Goal: Task Accomplishment & Management: Use online tool/utility

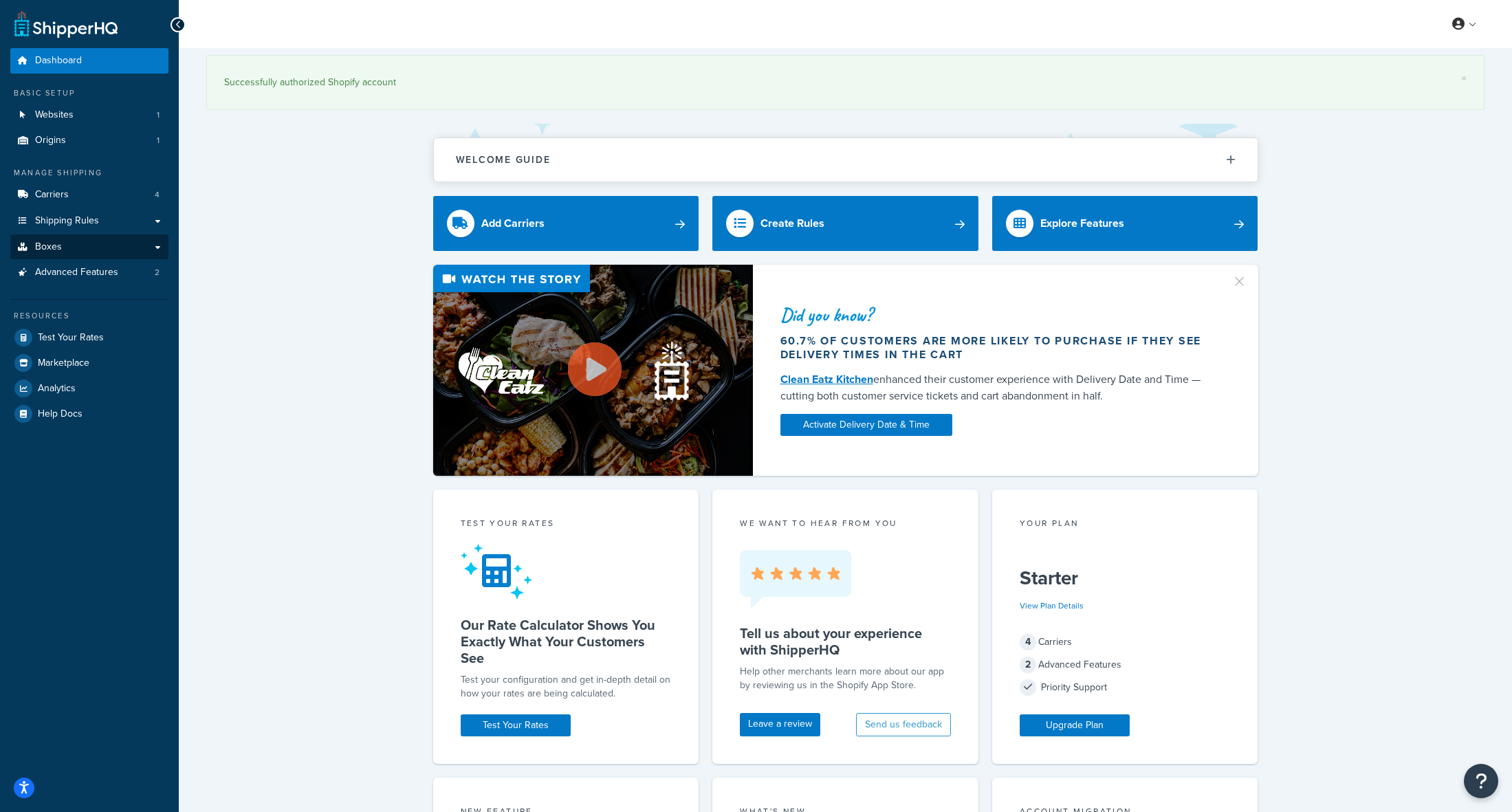
click at [80, 239] on link "Boxes" at bounding box center [89, 247] width 158 height 25
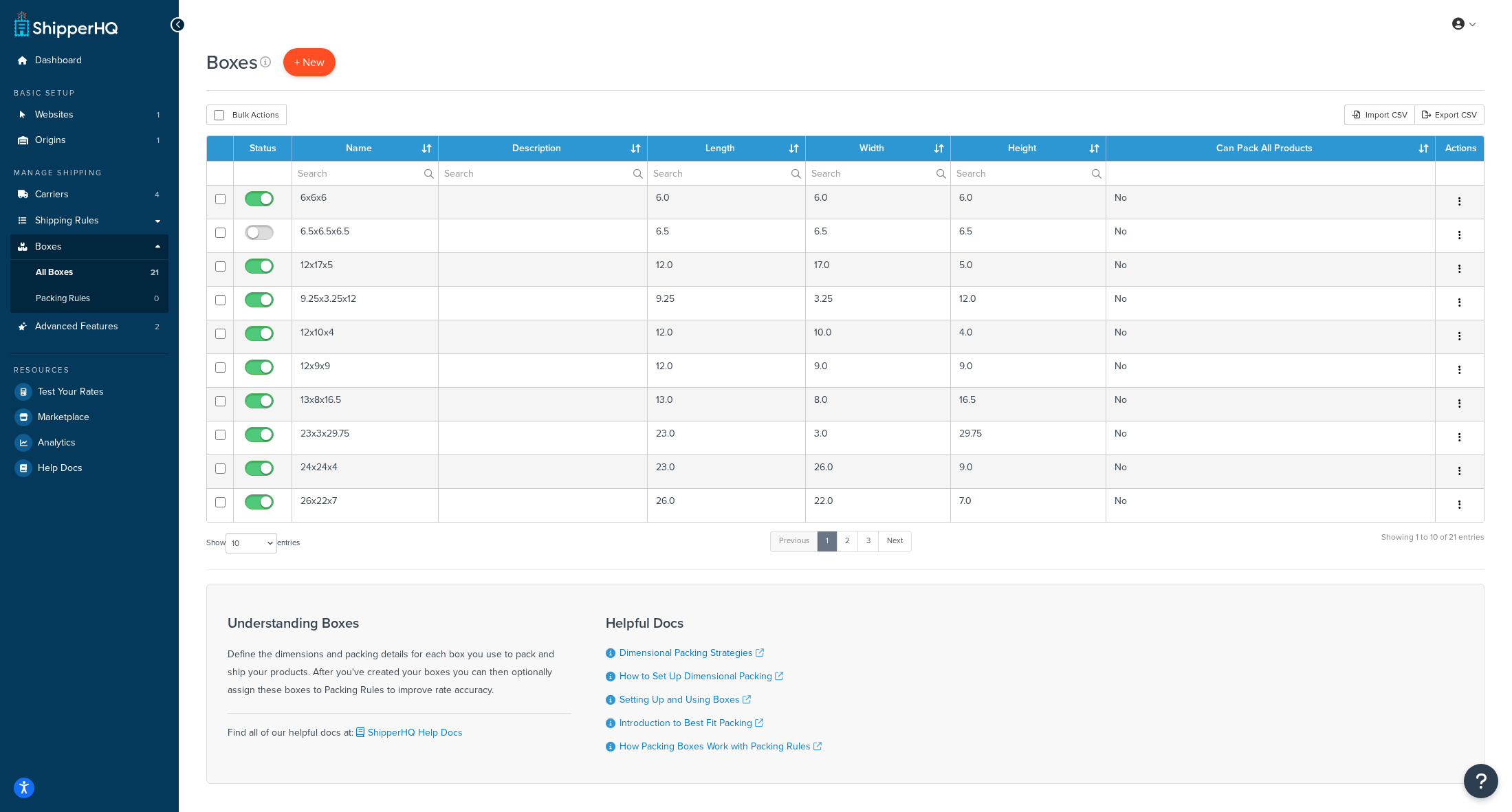
click at [315, 65] on span "+ New" at bounding box center [309, 62] width 30 height 16
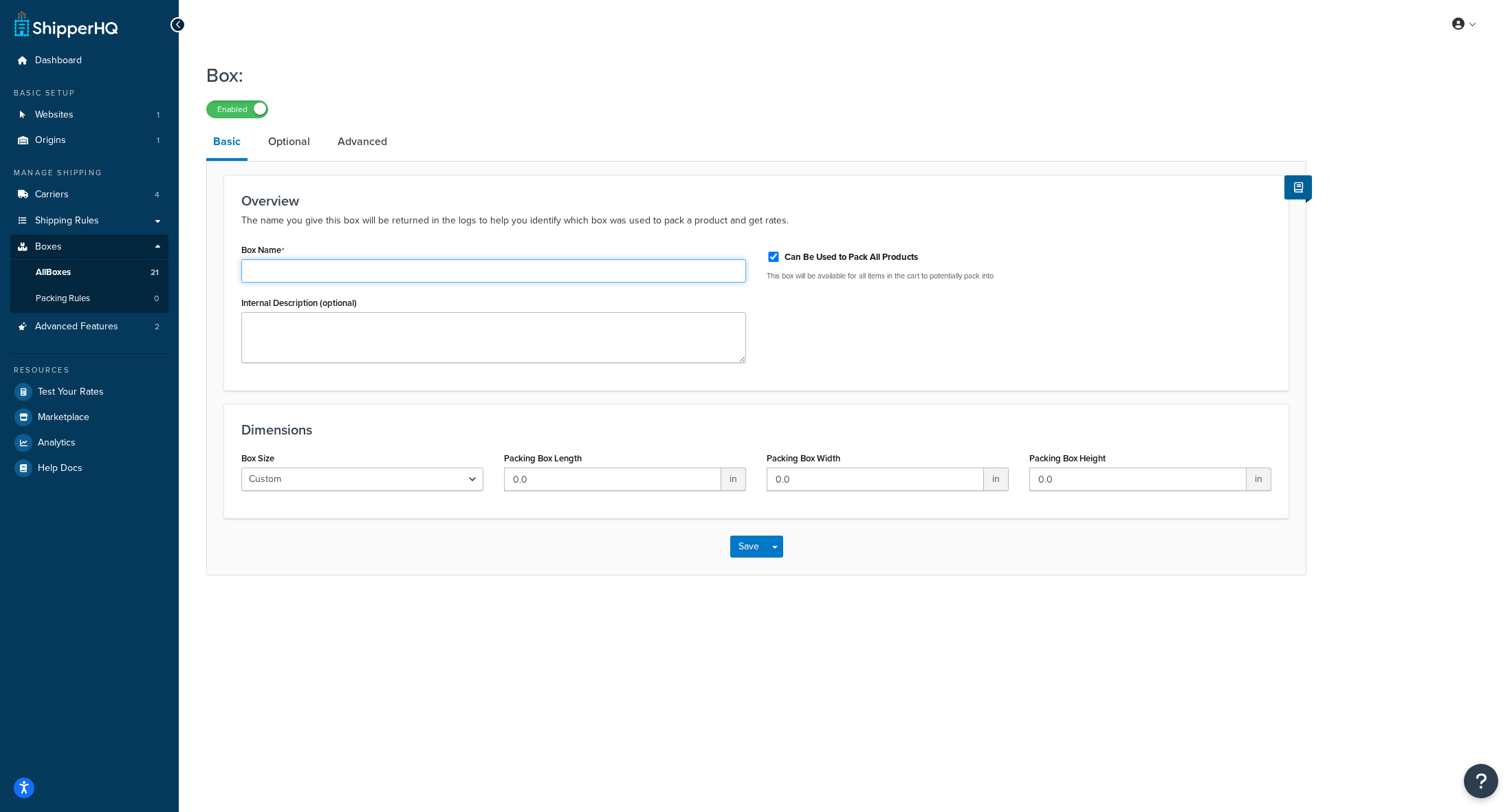
click at [298, 272] on input "Box Name" at bounding box center [494, 270] width 505 height 23
type input "18x16x8"
click at [272, 321] on textarea "Internal Description (optional)" at bounding box center [494, 337] width 505 height 51
click at [814, 482] on input "0.0" at bounding box center [875, 478] width 217 height 23
click at [814, 482] on input "0.018" at bounding box center [875, 478] width 217 height 23
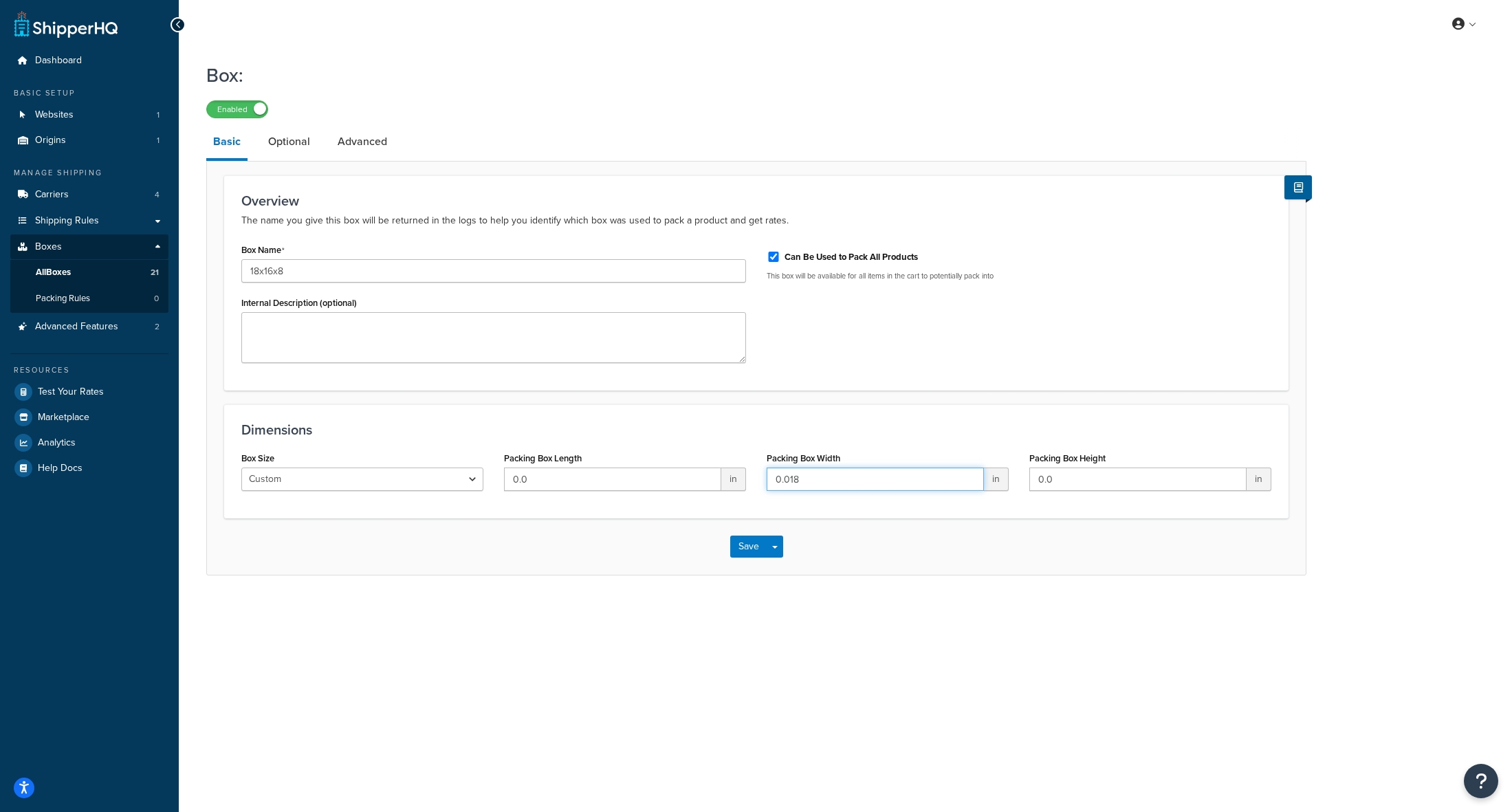
click at [814, 482] on input "0.018" at bounding box center [875, 478] width 217 height 23
type input "0.018"
click at [598, 487] on input "0.0" at bounding box center [612, 478] width 217 height 23
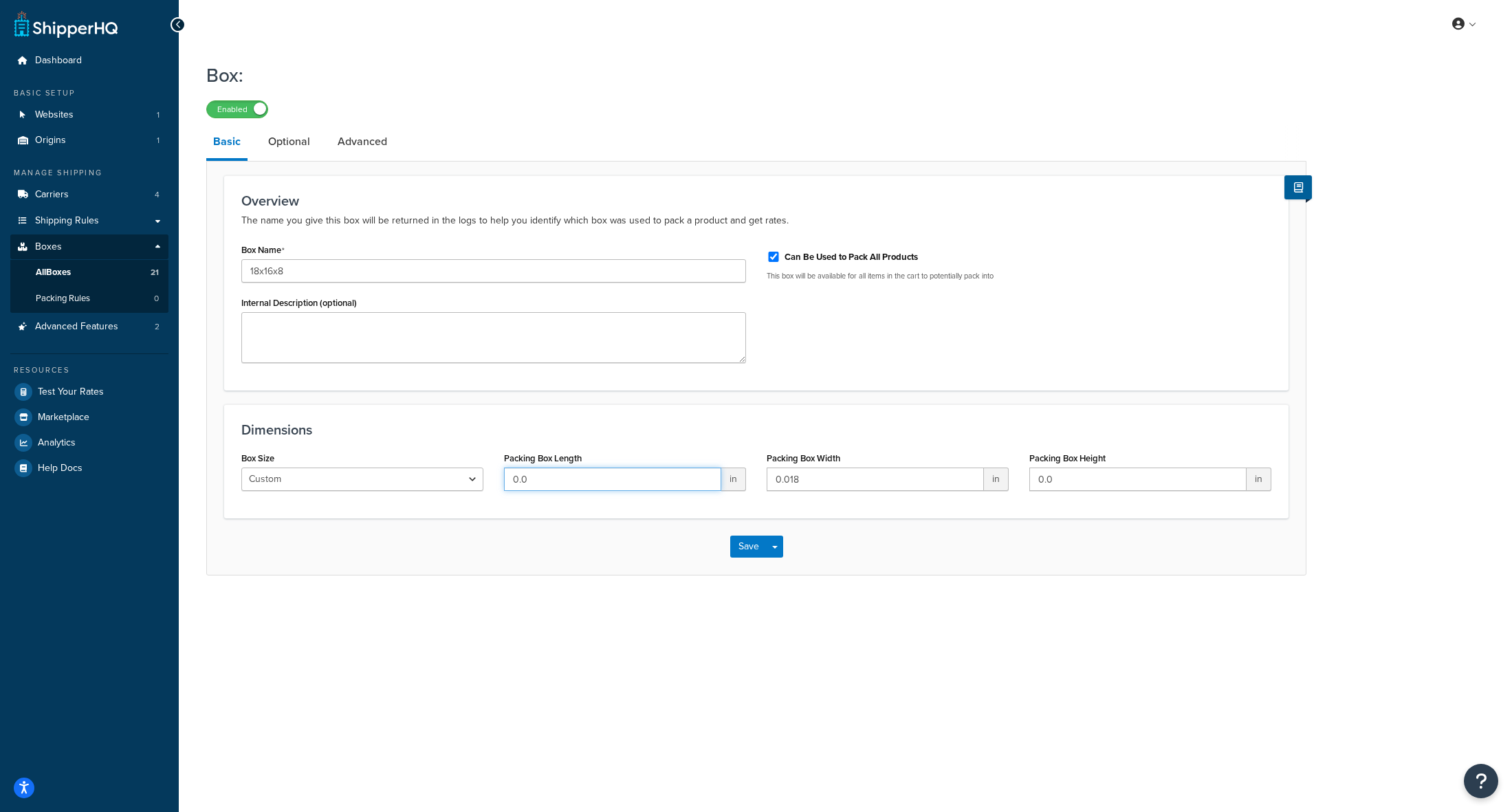
click at [598, 487] on input "0.0" at bounding box center [612, 478] width 217 height 23
type input "18"
click at [837, 480] on input "0.018" at bounding box center [875, 478] width 217 height 23
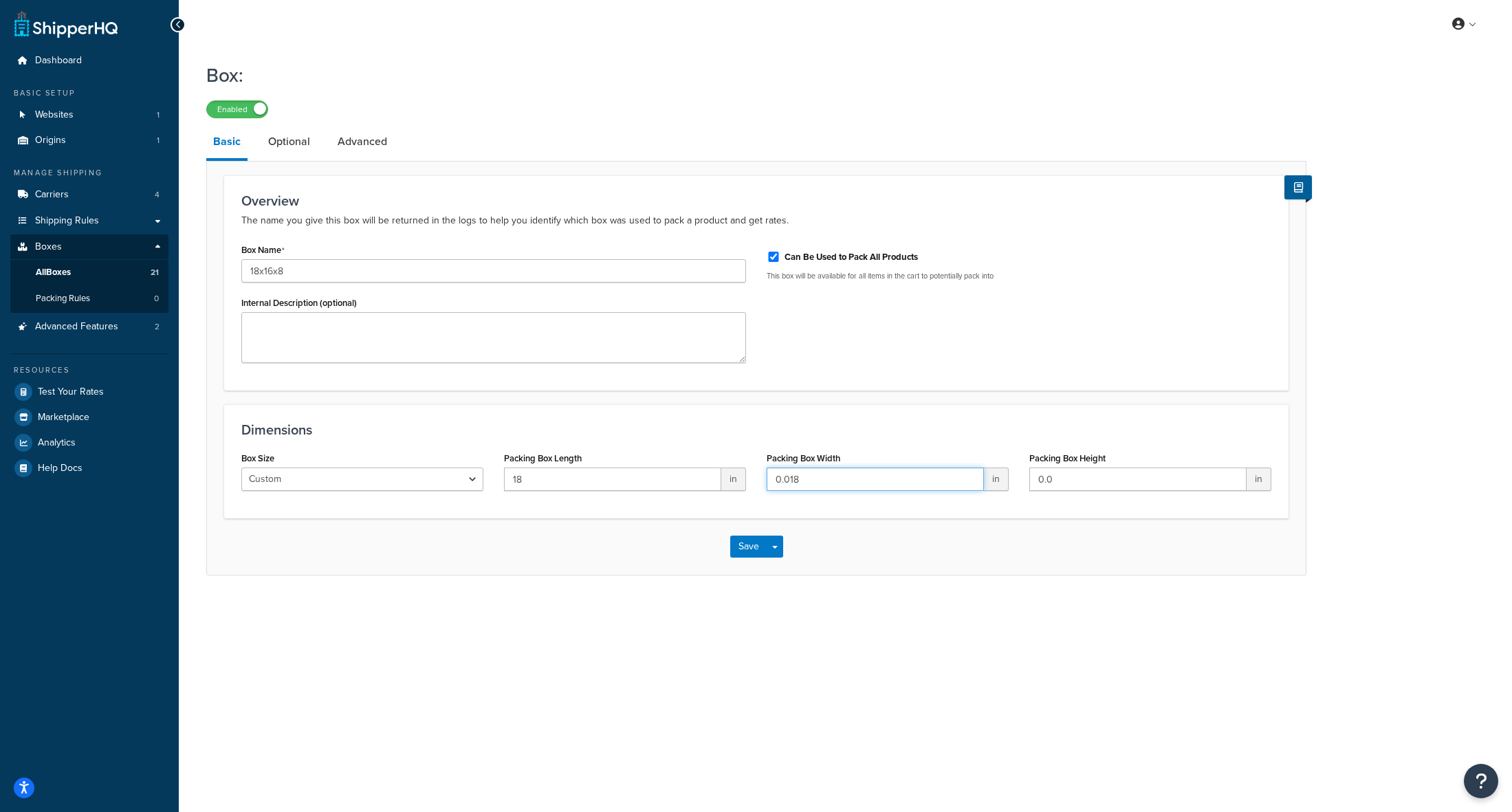
click at [837, 480] on input "0.018" at bounding box center [875, 478] width 217 height 23
type input "16"
click at [1089, 480] on input "0.0" at bounding box center [1138, 478] width 217 height 23
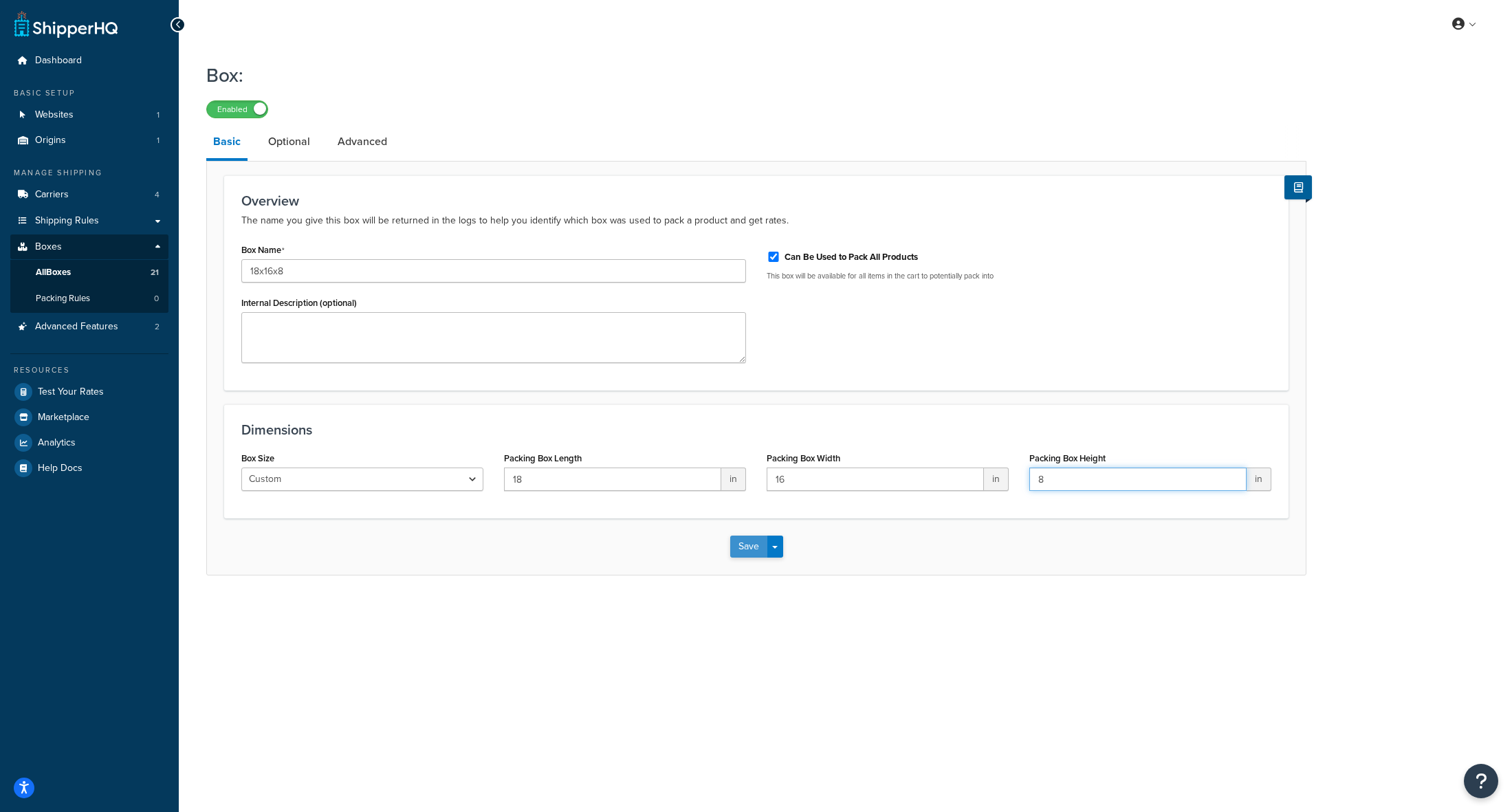
type input "8"
click at [744, 553] on button "Save" at bounding box center [749, 547] width 37 height 22
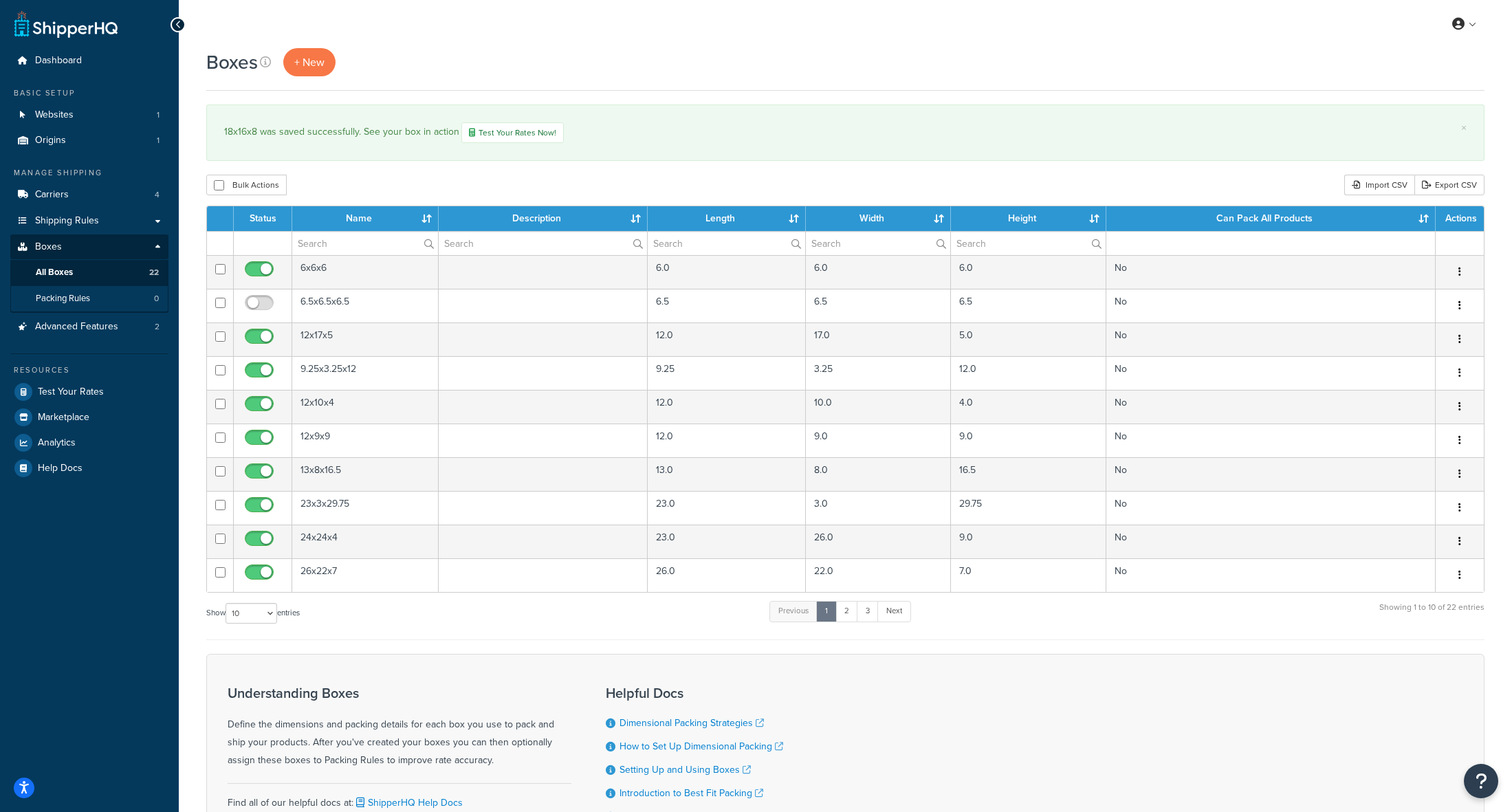
drag, startPoint x: 49, startPoint y: 524, endPoint x: 68, endPoint y: 290, distance: 234.8
click at [48, 524] on div "Dashboard Basic Setup Websites 1 Origins 1 Manage Shipping Carriers 4 Shipping …" at bounding box center [89, 468] width 179 height 936
click at [81, 223] on span "Shipping Rules" at bounding box center [67, 221] width 64 height 12
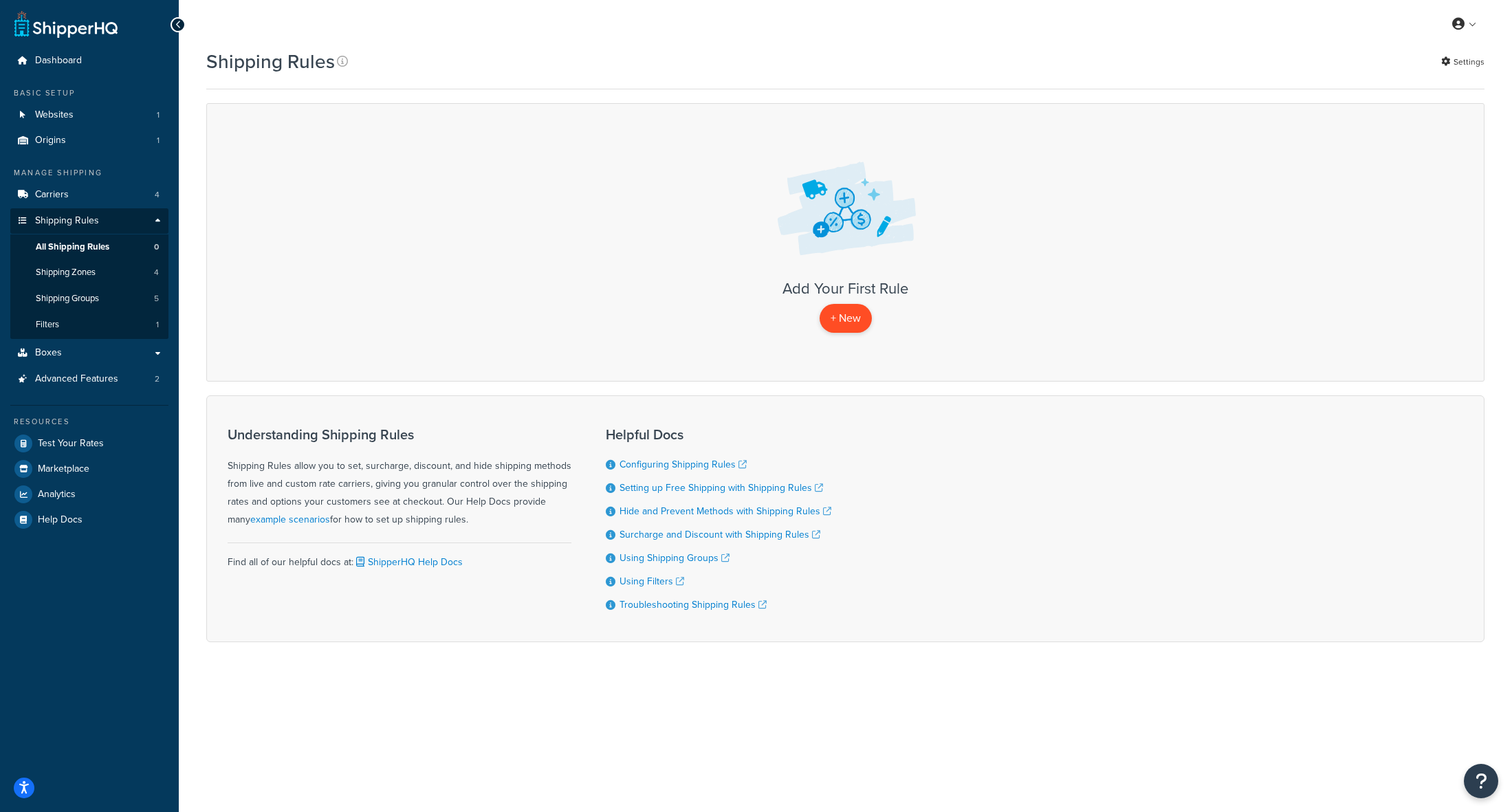
click at [848, 318] on p "+ New" at bounding box center [846, 318] width 52 height 28
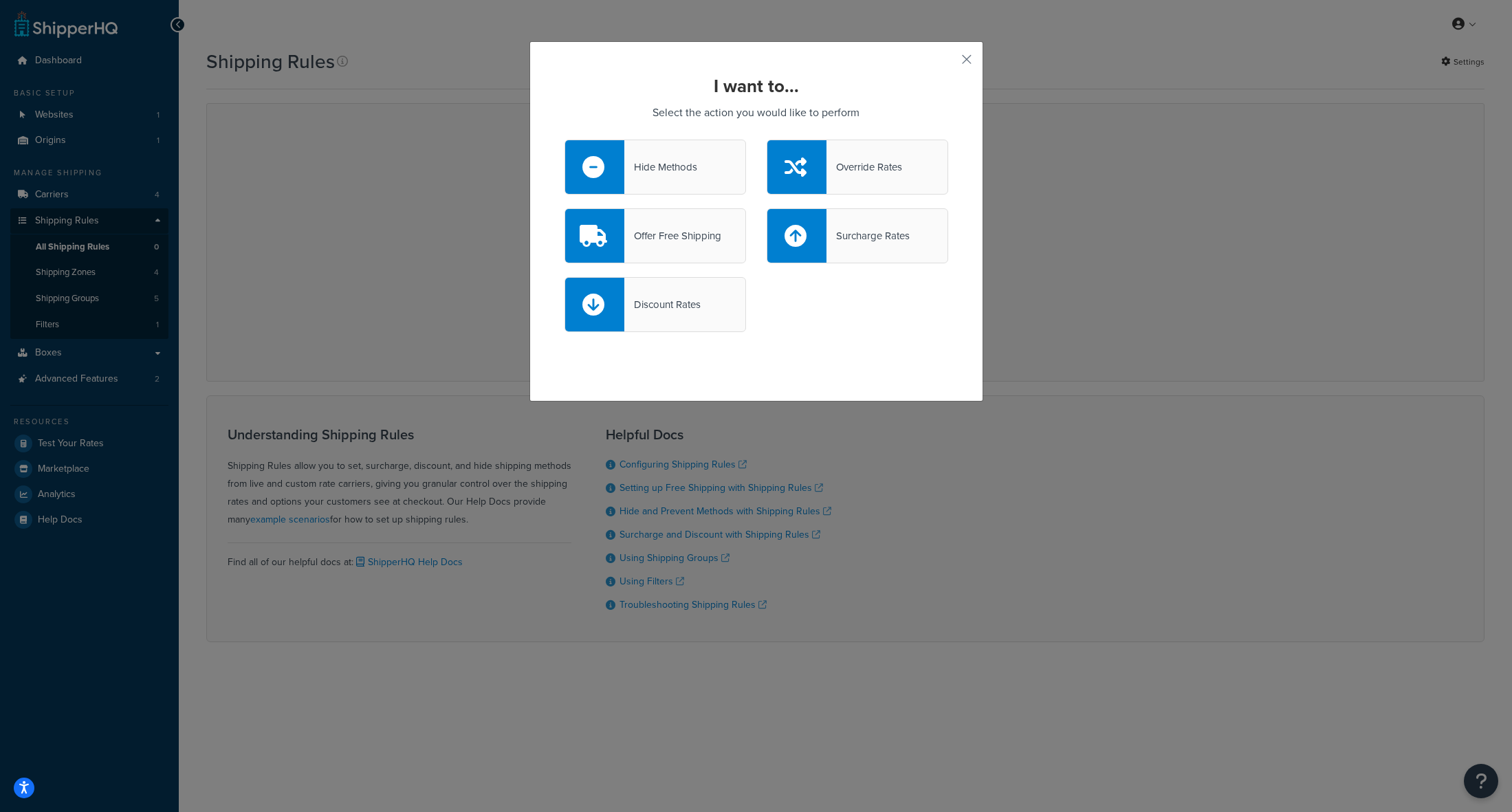
click at [867, 232] on div "Surcharge Rates" at bounding box center [867, 236] width 83 height 20
click at [0, 0] on input "Surcharge Rates" at bounding box center [0, 0] width 0 height 0
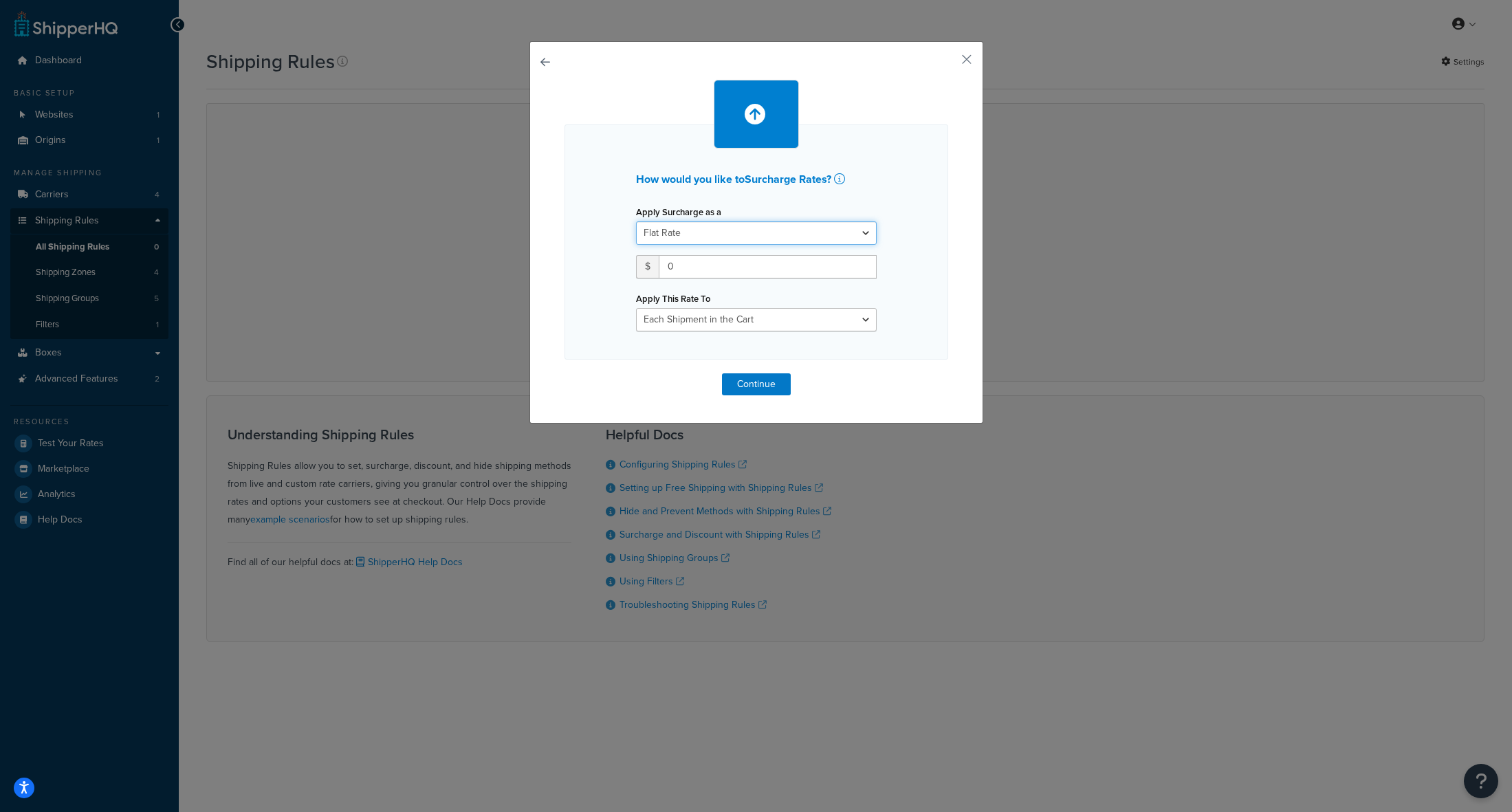
select select "PERCENTAGE"
select select "ITEM"
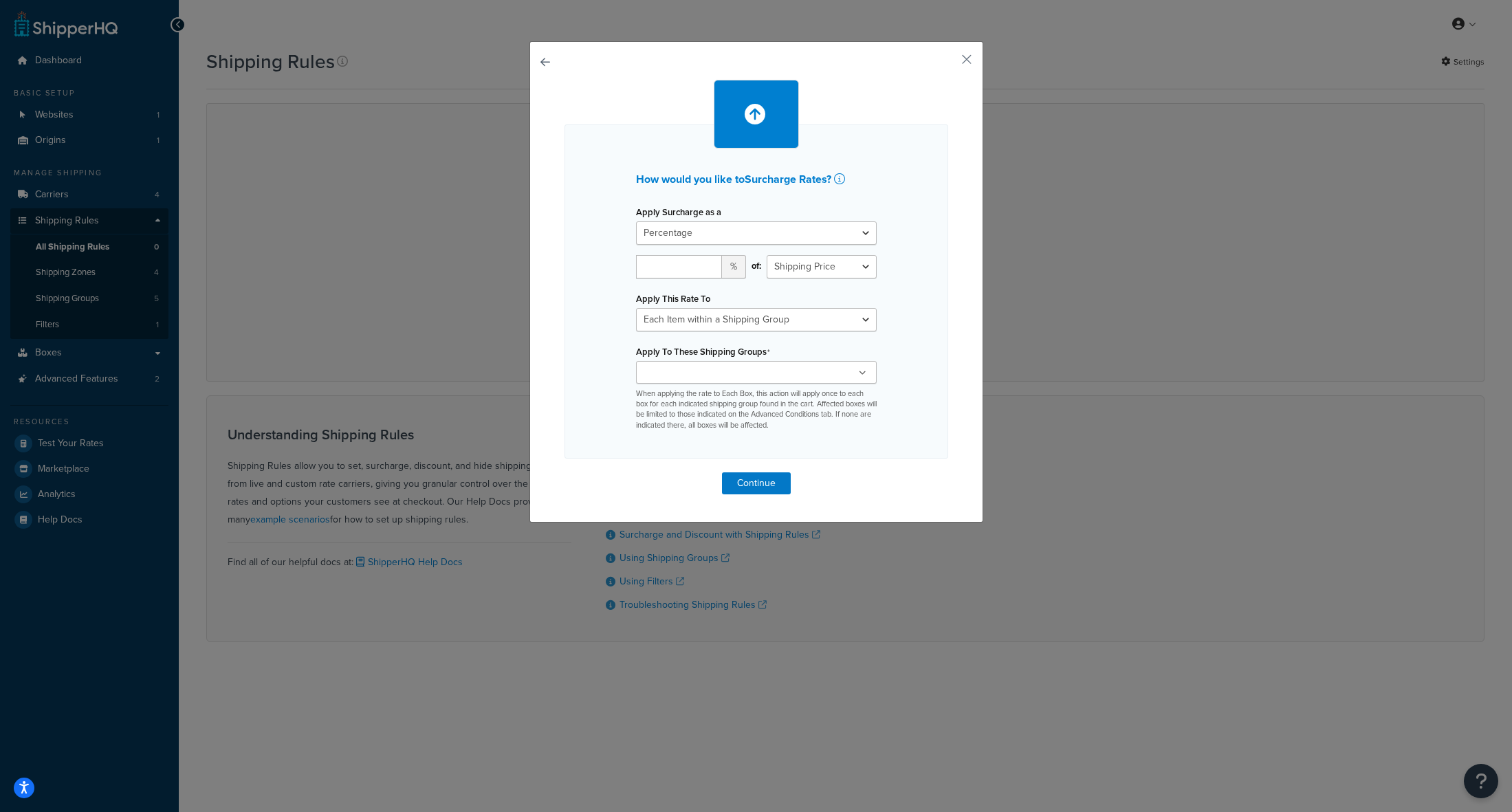
click at [777, 372] on ul at bounding box center [756, 372] width 241 height 22
drag, startPoint x: 865, startPoint y: 372, endPoint x: 851, endPoint y: 367, distance: 14.9
click at [865, 372] on icon at bounding box center [863, 374] width 8 height 8
click at [844, 278] on div "of: Shipping Price Order Value" at bounding box center [821, 272] width 131 height 34
drag, startPoint x: 897, startPoint y: 131, endPoint x: 909, endPoint y: 118, distance: 17.7
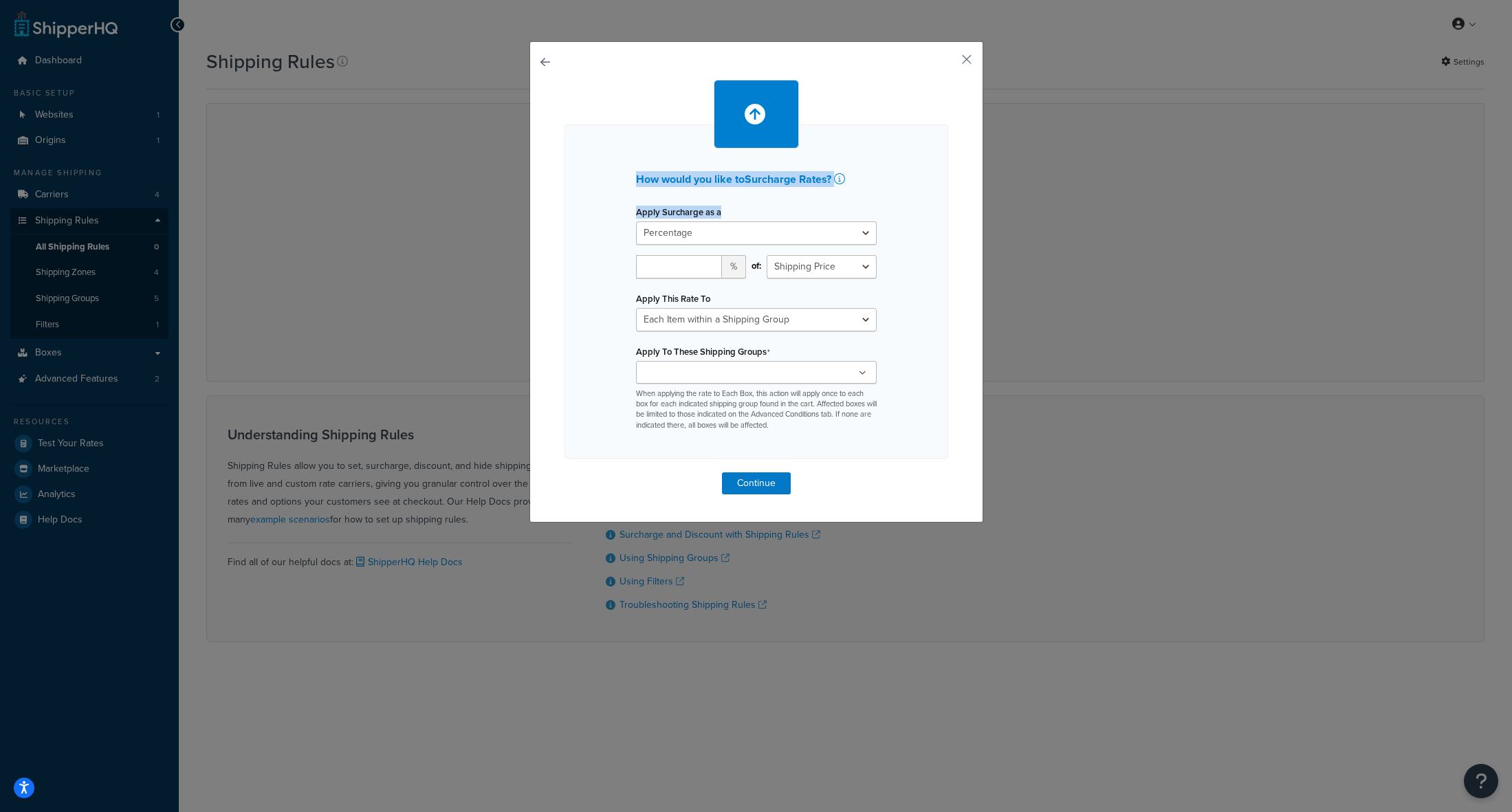
click at [897, 128] on div "How would you like to Surcharge Rates ? Apply Surcharge as a Flat Rate Percenta…" at bounding box center [756, 287] width 383 height 415
drag, startPoint x: 965, startPoint y: 61, endPoint x: 944, endPoint y: 75, distance: 25.2
click at [948, 63] on button "button" at bounding box center [946, 64] width 3 height 3
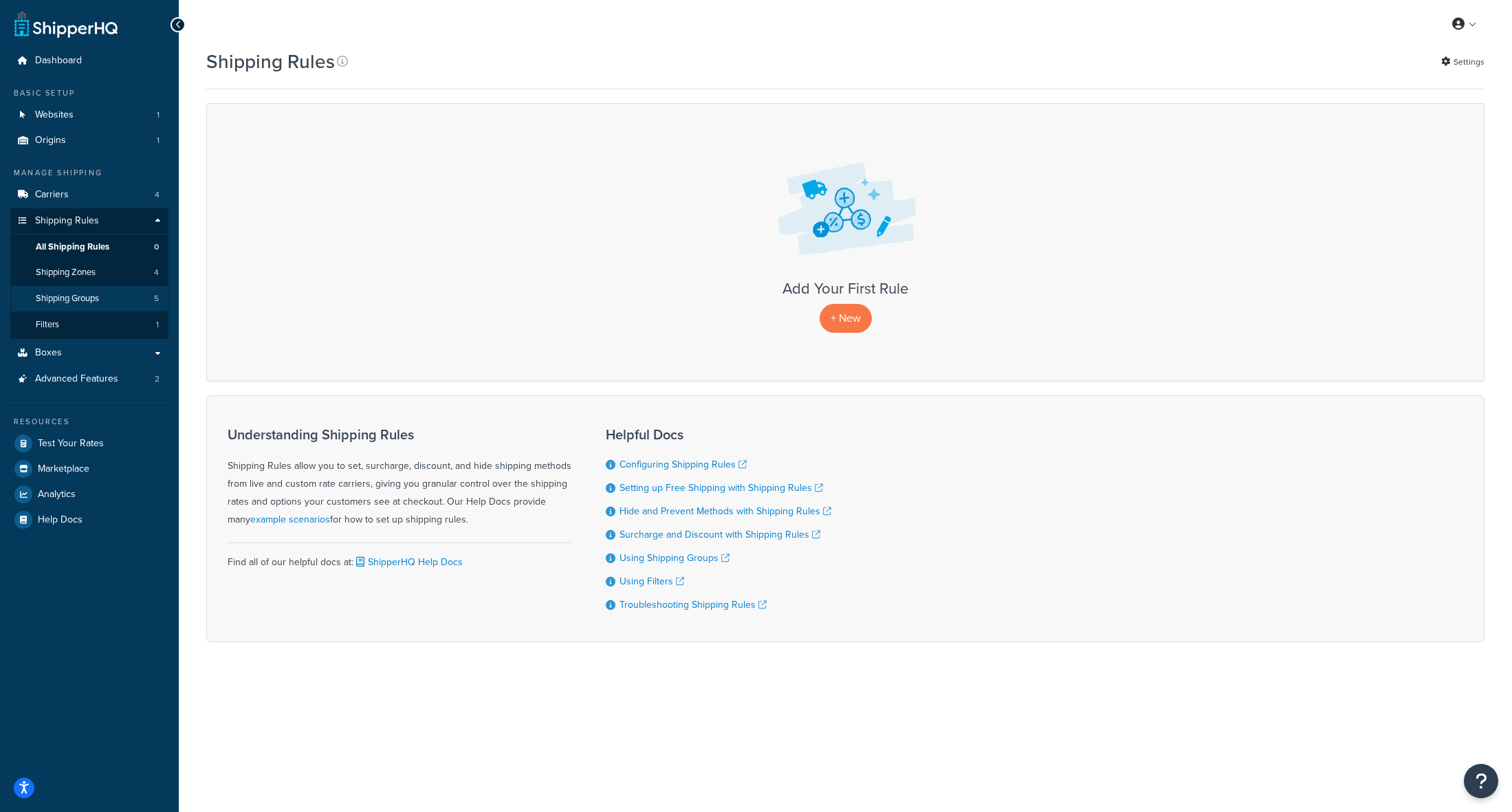
click at [52, 295] on span "Shipping Groups" at bounding box center [67, 298] width 64 height 12
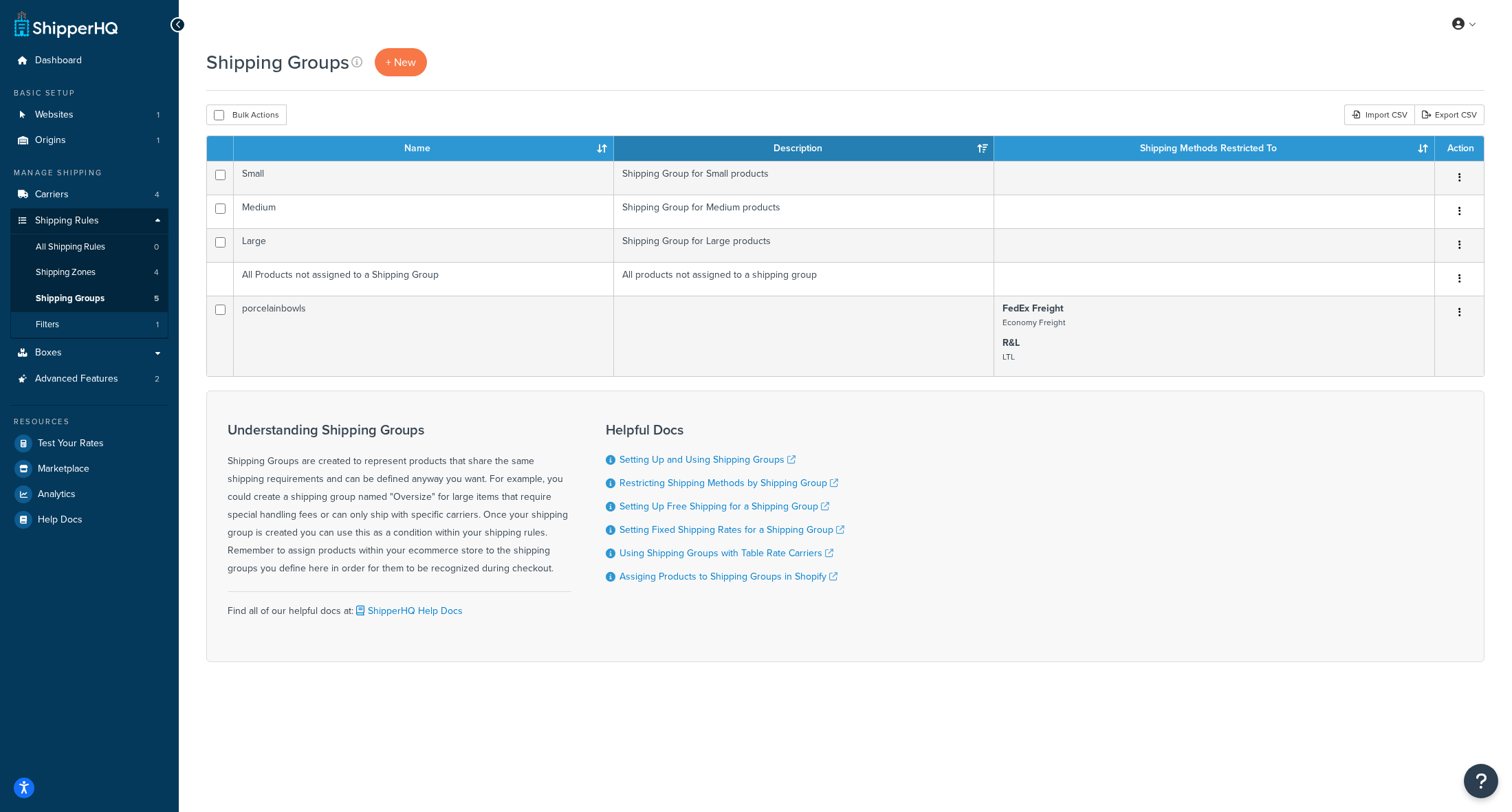
click at [60, 324] on link "Filters 1" at bounding box center [89, 325] width 158 height 25
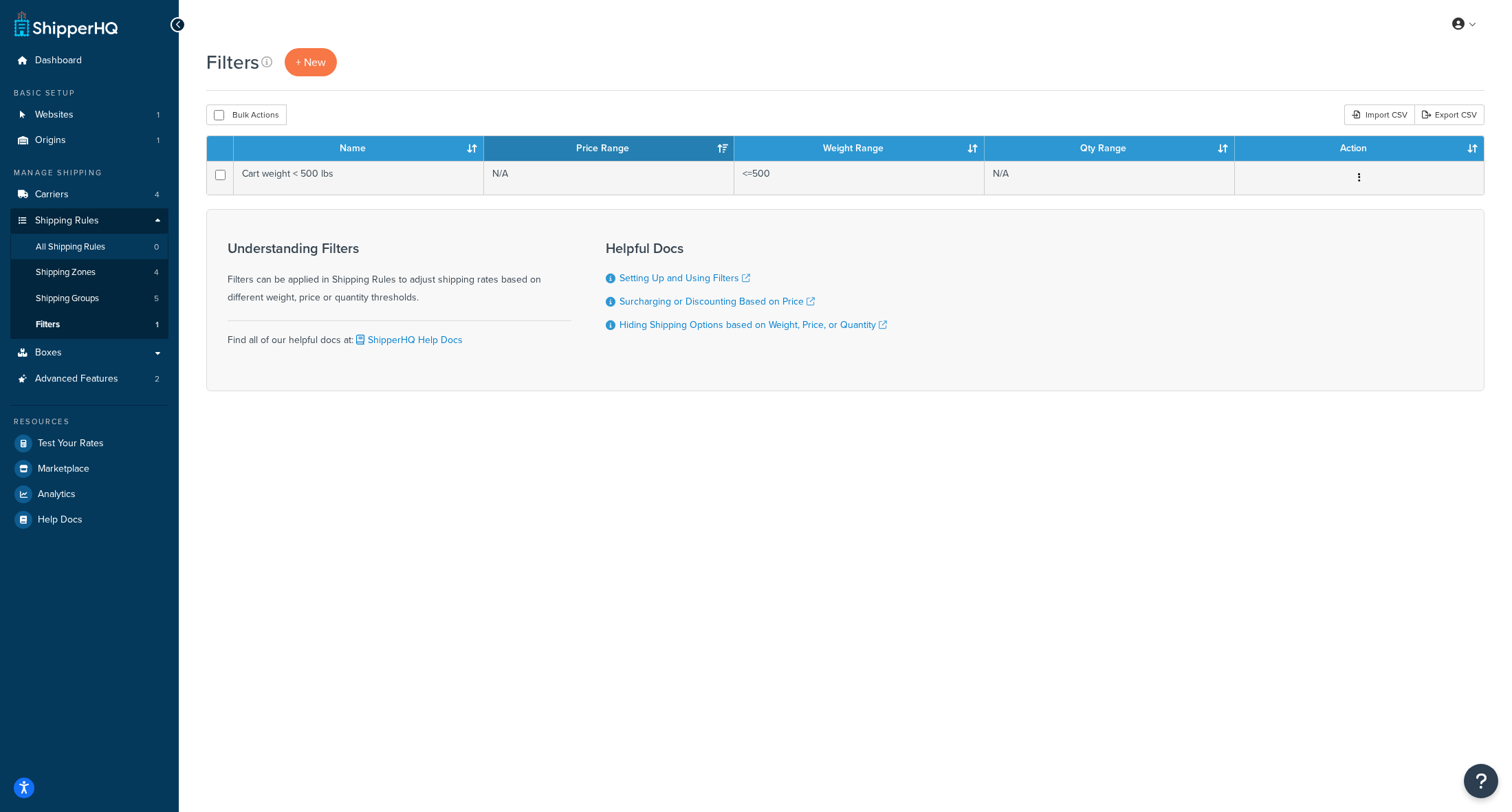
click at [103, 244] on span "All Shipping Rules" at bounding box center [70, 247] width 69 height 12
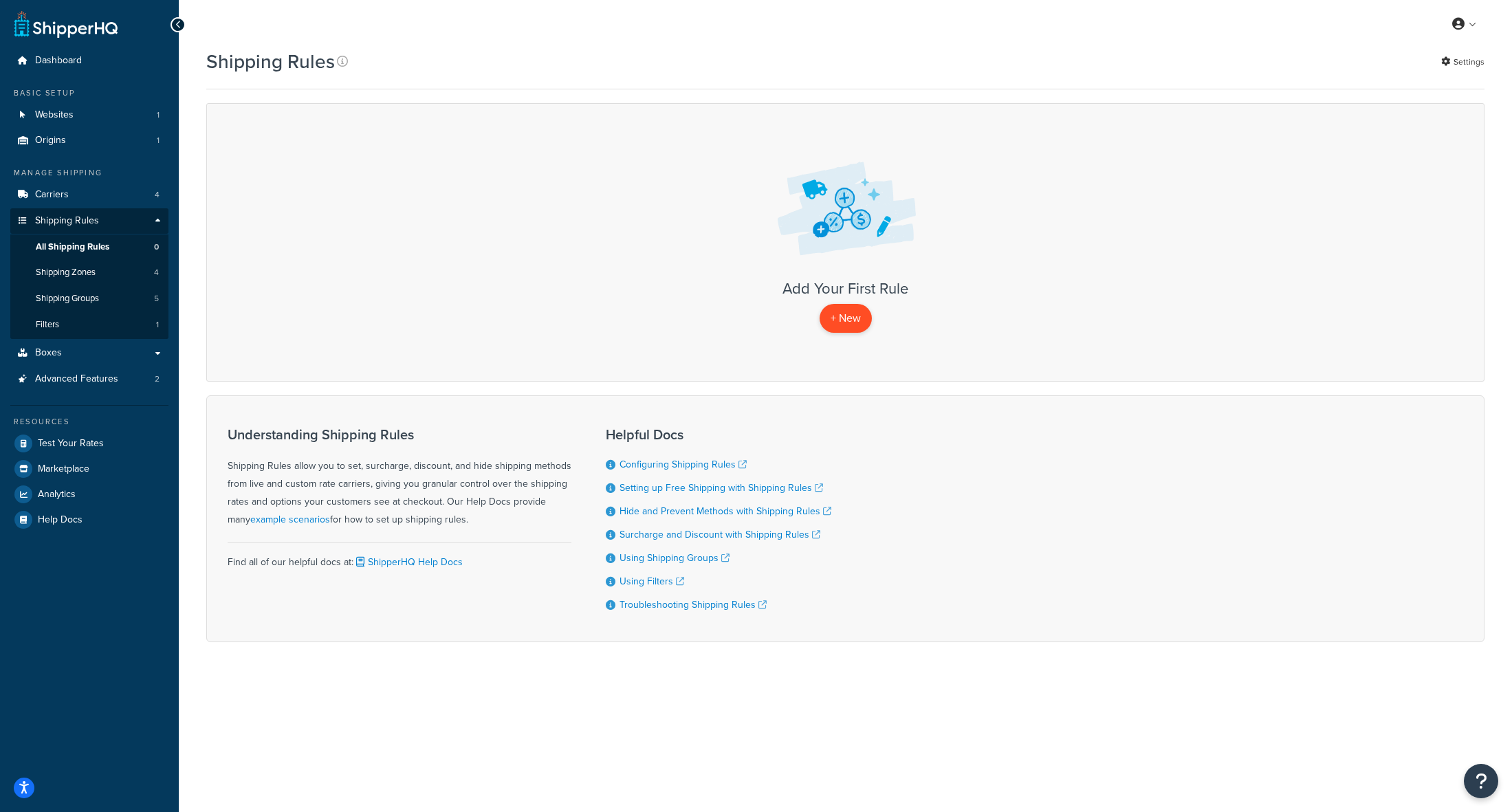
click at [863, 305] on p "+ New" at bounding box center [846, 318] width 52 height 28
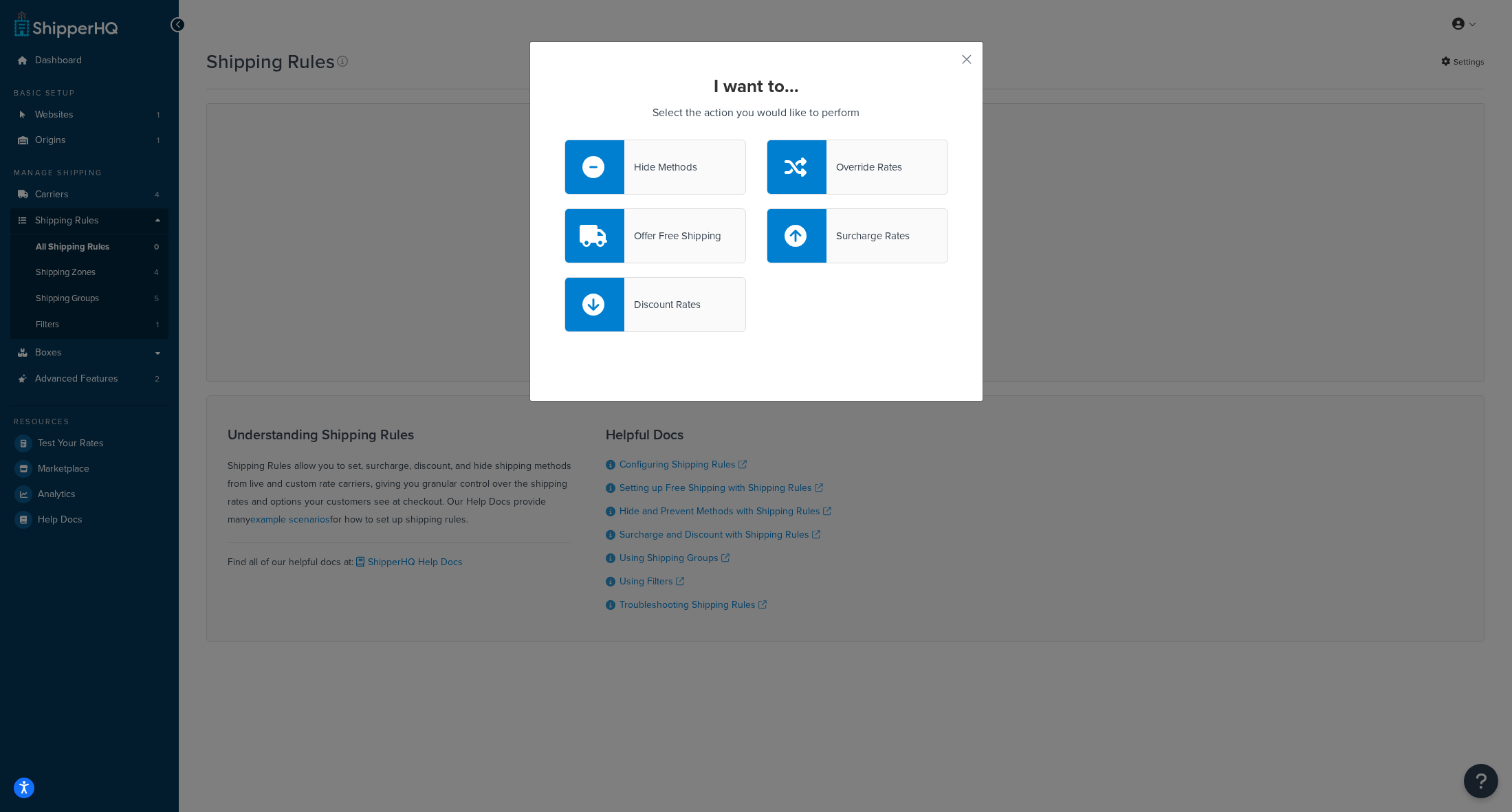
click at [646, 306] on div "Discount Rates" at bounding box center [662, 304] width 76 height 20
click at [0, 0] on input "Discount Rates" at bounding box center [0, 0] width 0 height 0
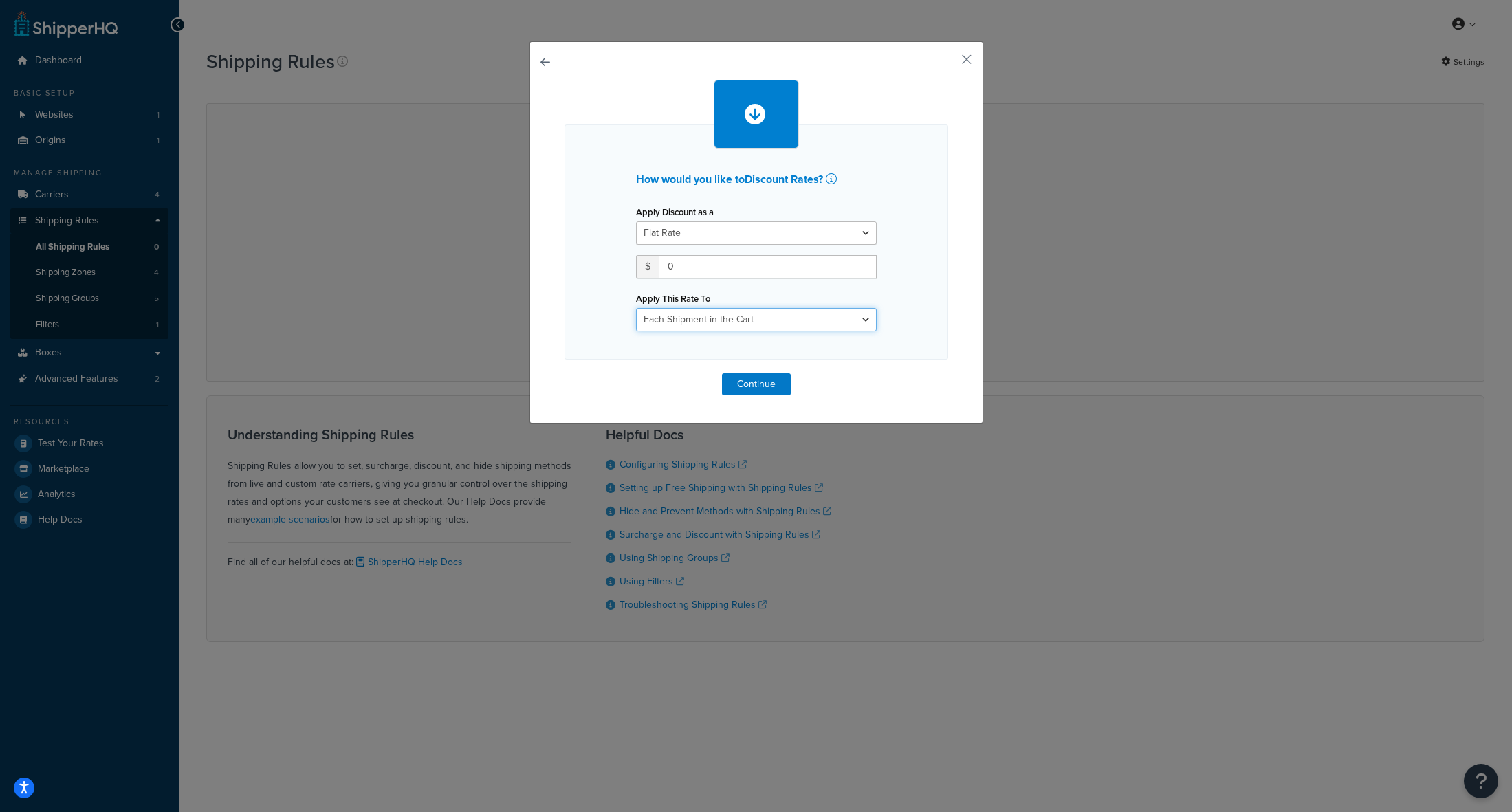
select select "SHIPPING_GROUP"
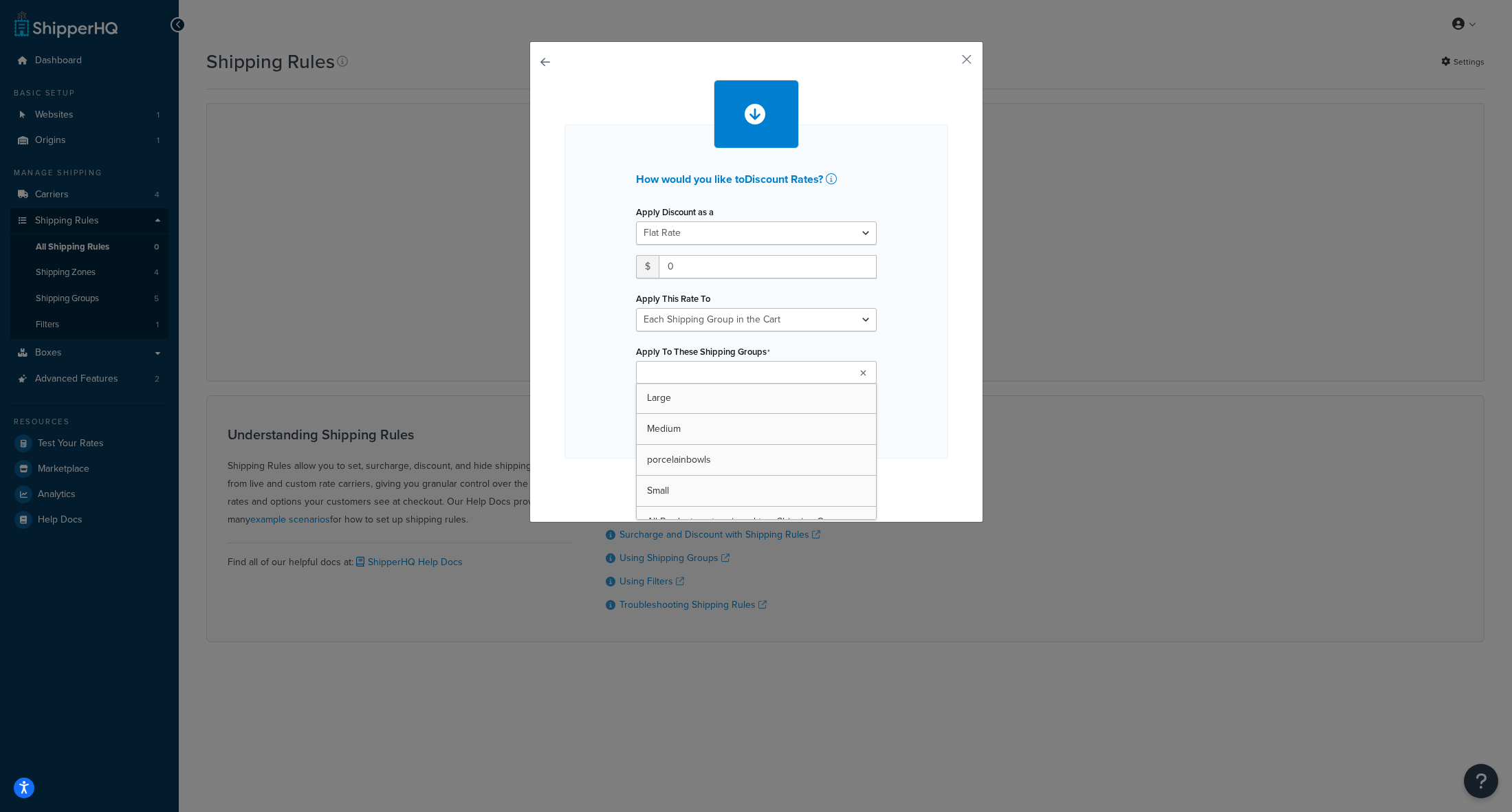
click at [747, 364] on ul at bounding box center [756, 372] width 241 height 22
click at [571, 354] on div "How would you like to Discount Rates ? Apply Discount as a Flat Rate Percentage…" at bounding box center [756, 291] width 383 height 334
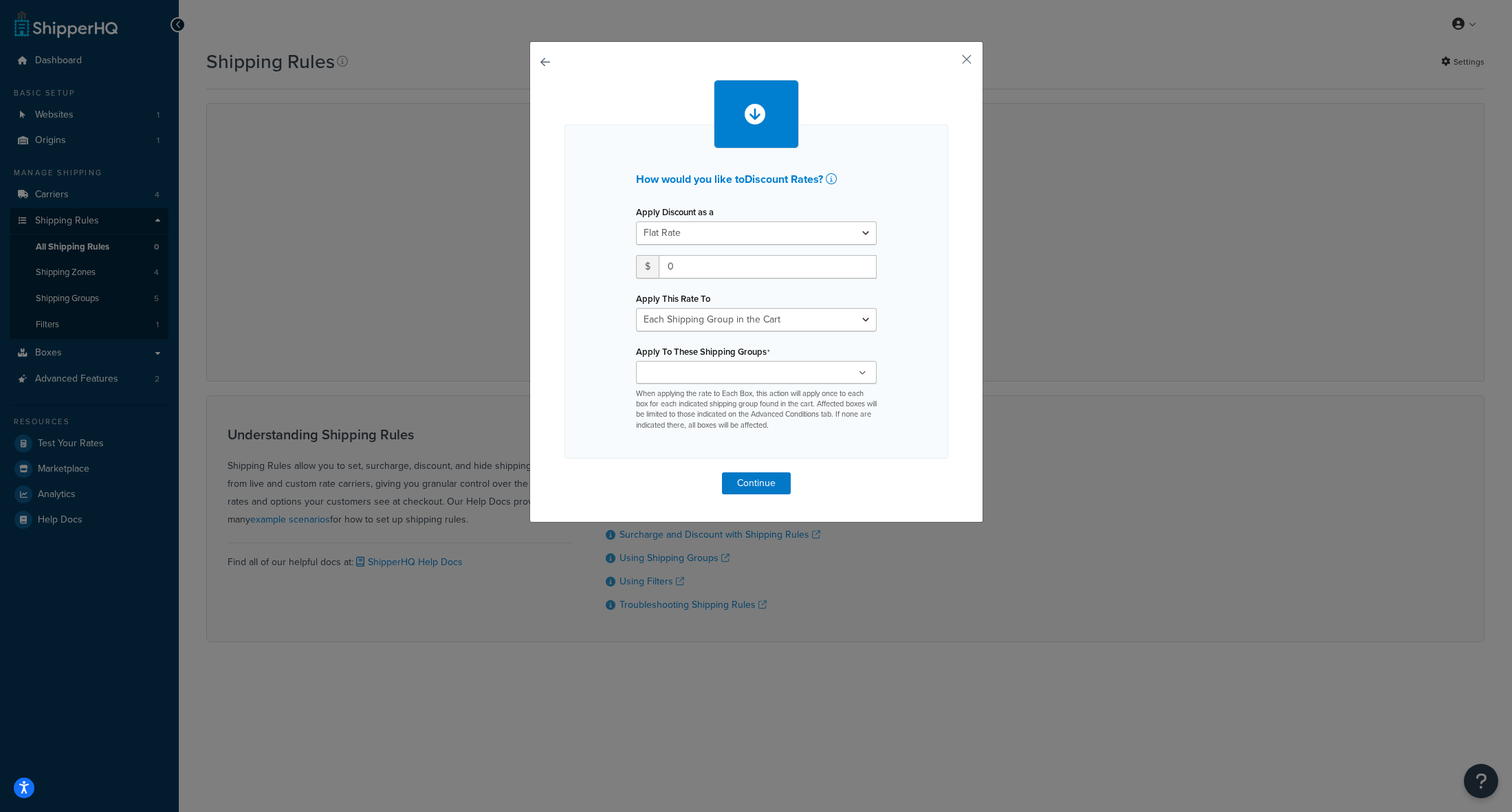
click at [948, 63] on button "button" at bounding box center [946, 64] width 3 height 3
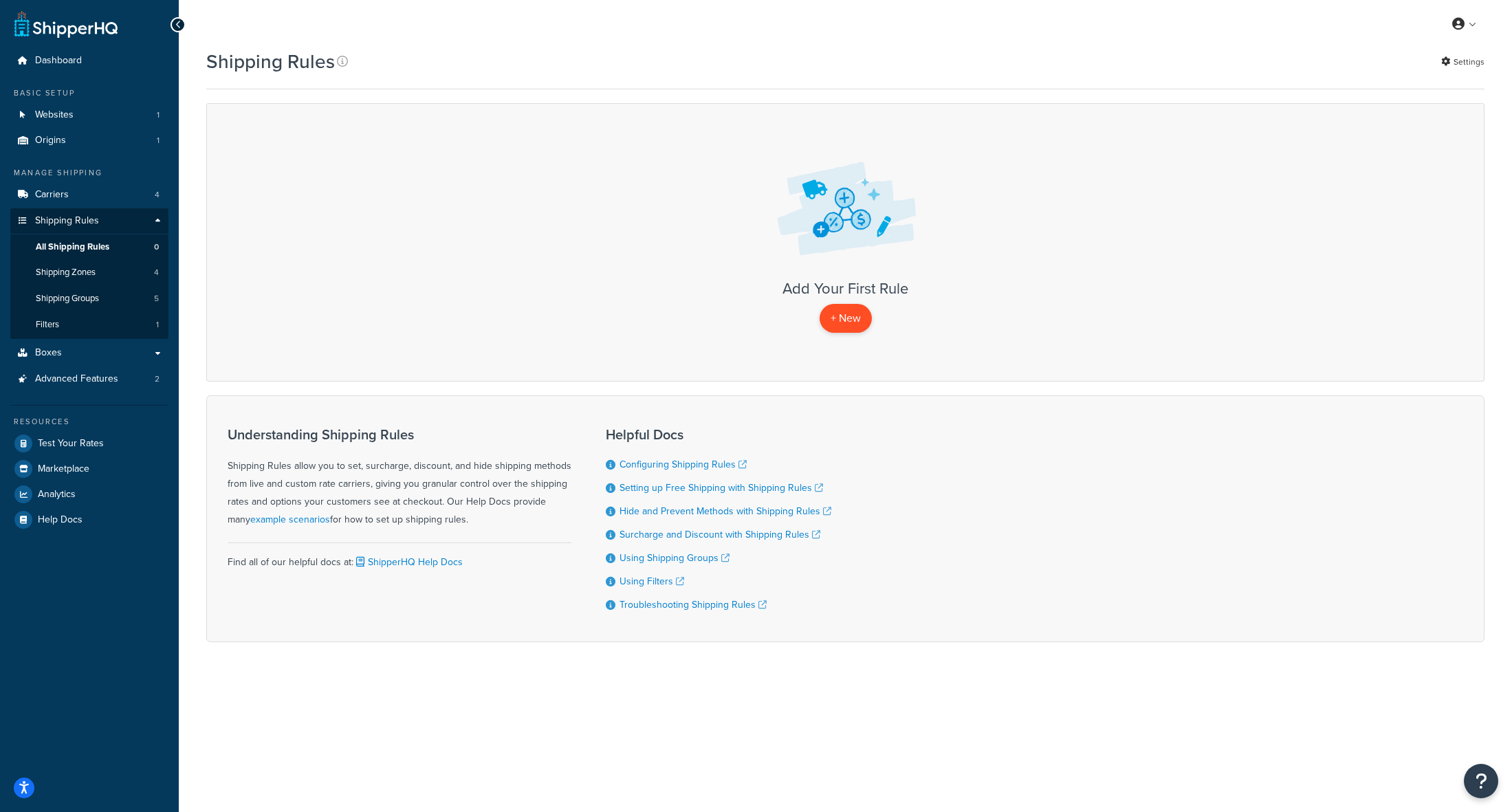
click at [860, 320] on p "+ New" at bounding box center [846, 318] width 52 height 28
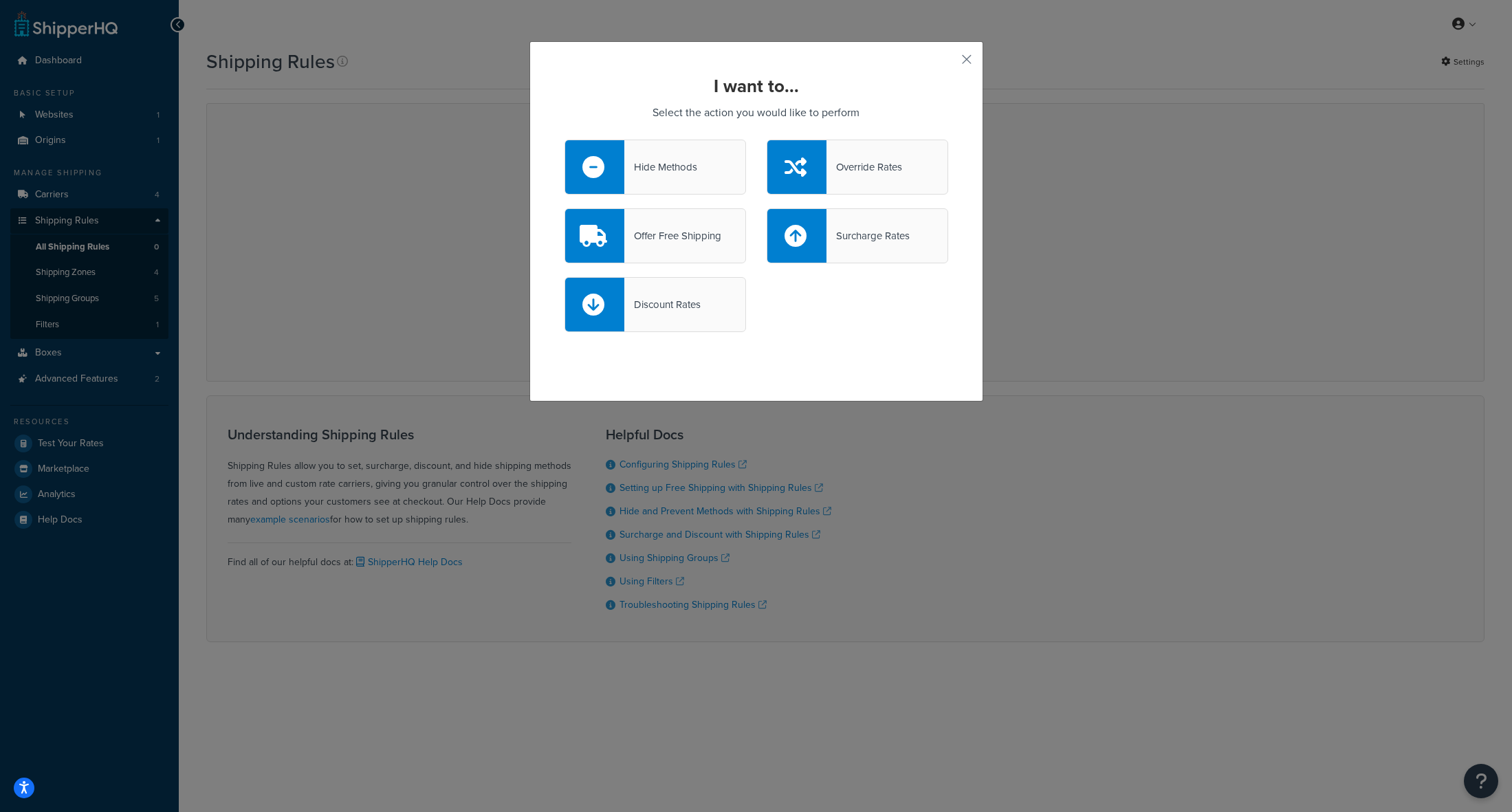
click at [855, 300] on div "Discount Rates" at bounding box center [756, 311] width 404 height 68
click at [890, 255] on div "Surcharge Rates" at bounding box center [858, 235] width 182 height 55
click at [0, 0] on input "Surcharge Rates" at bounding box center [0, 0] width 0 height 0
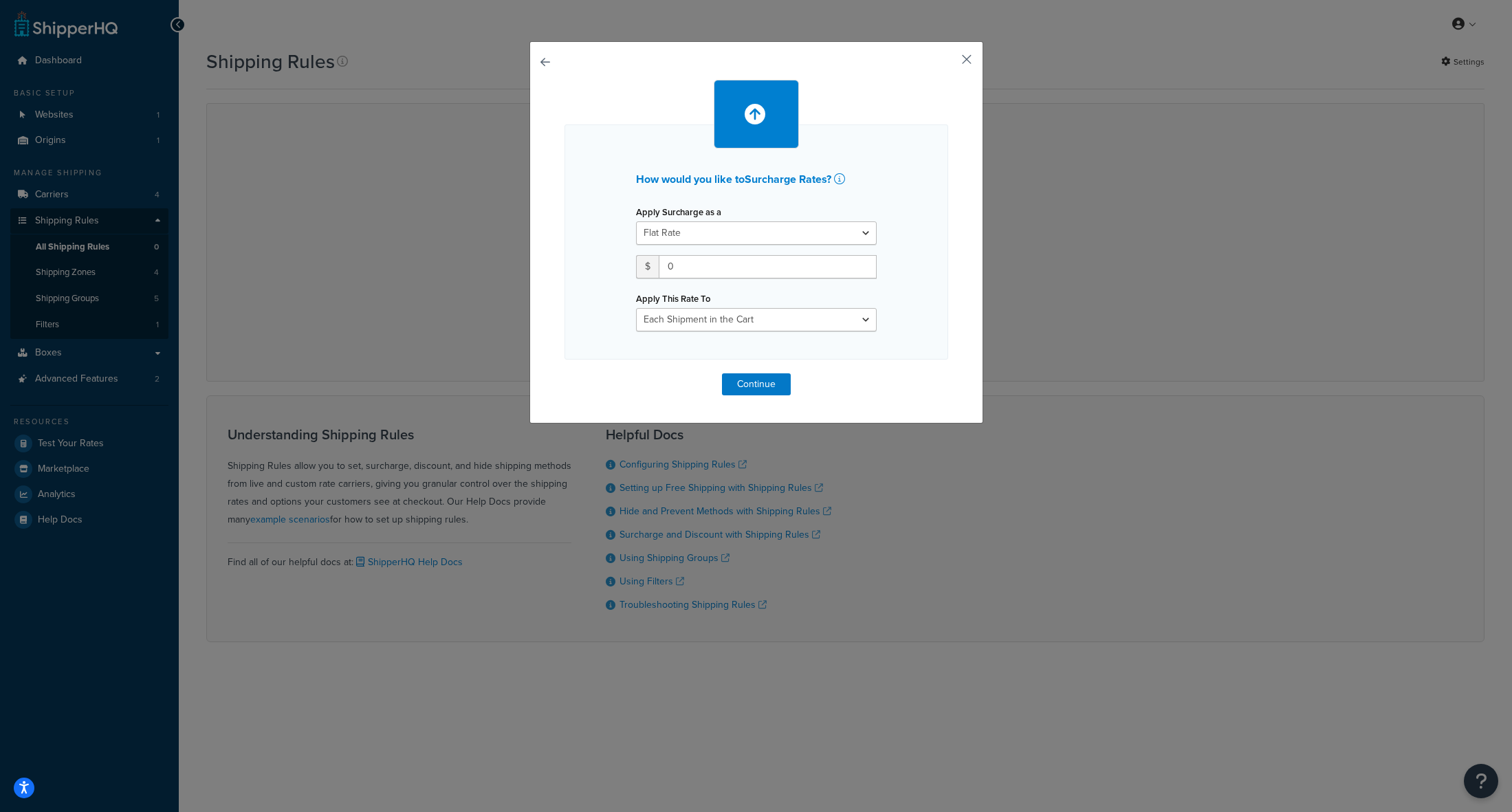
click at [948, 65] on button "button" at bounding box center [946, 64] width 3 height 3
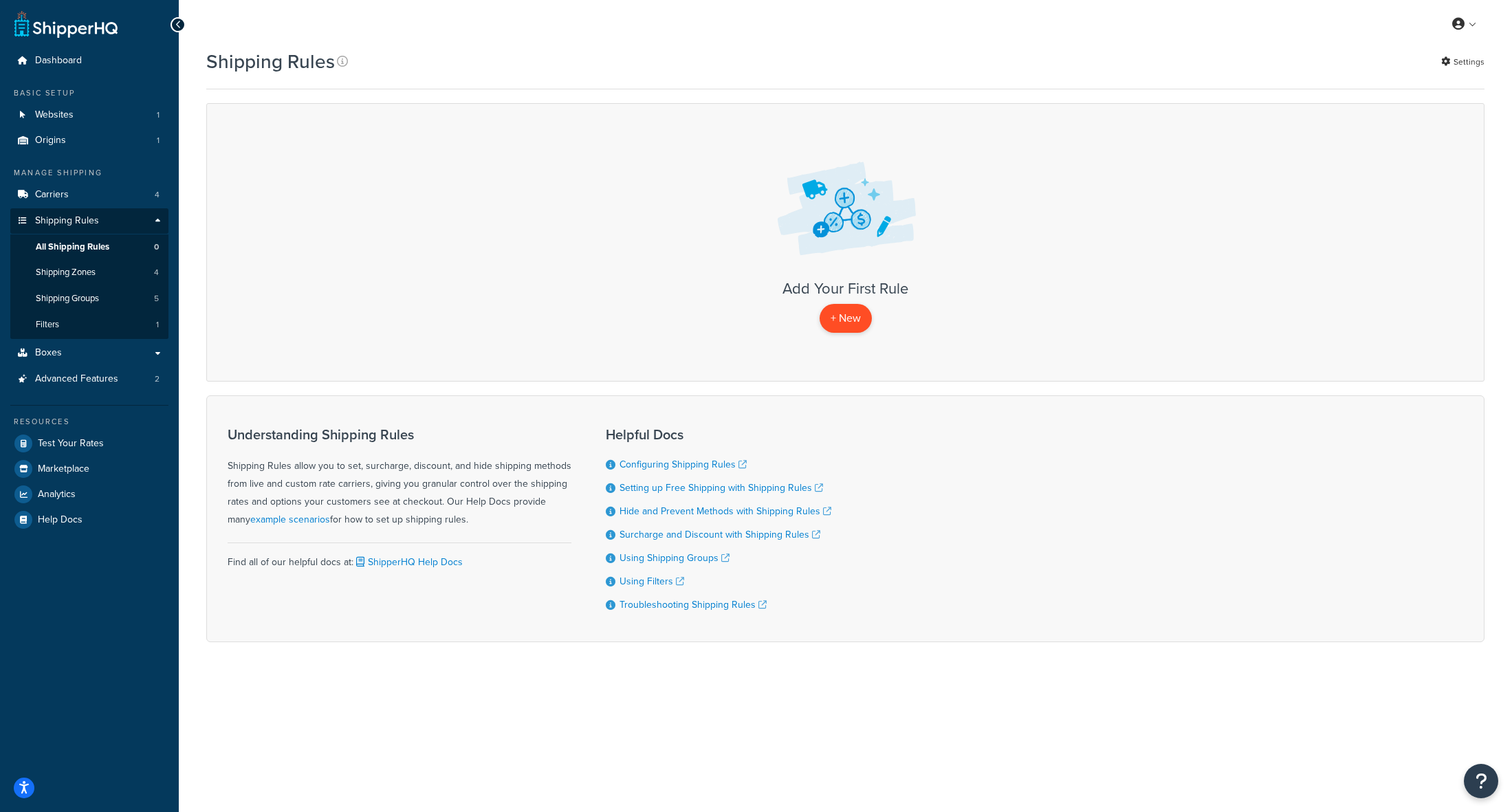
click at [844, 320] on p "+ New" at bounding box center [846, 318] width 52 height 28
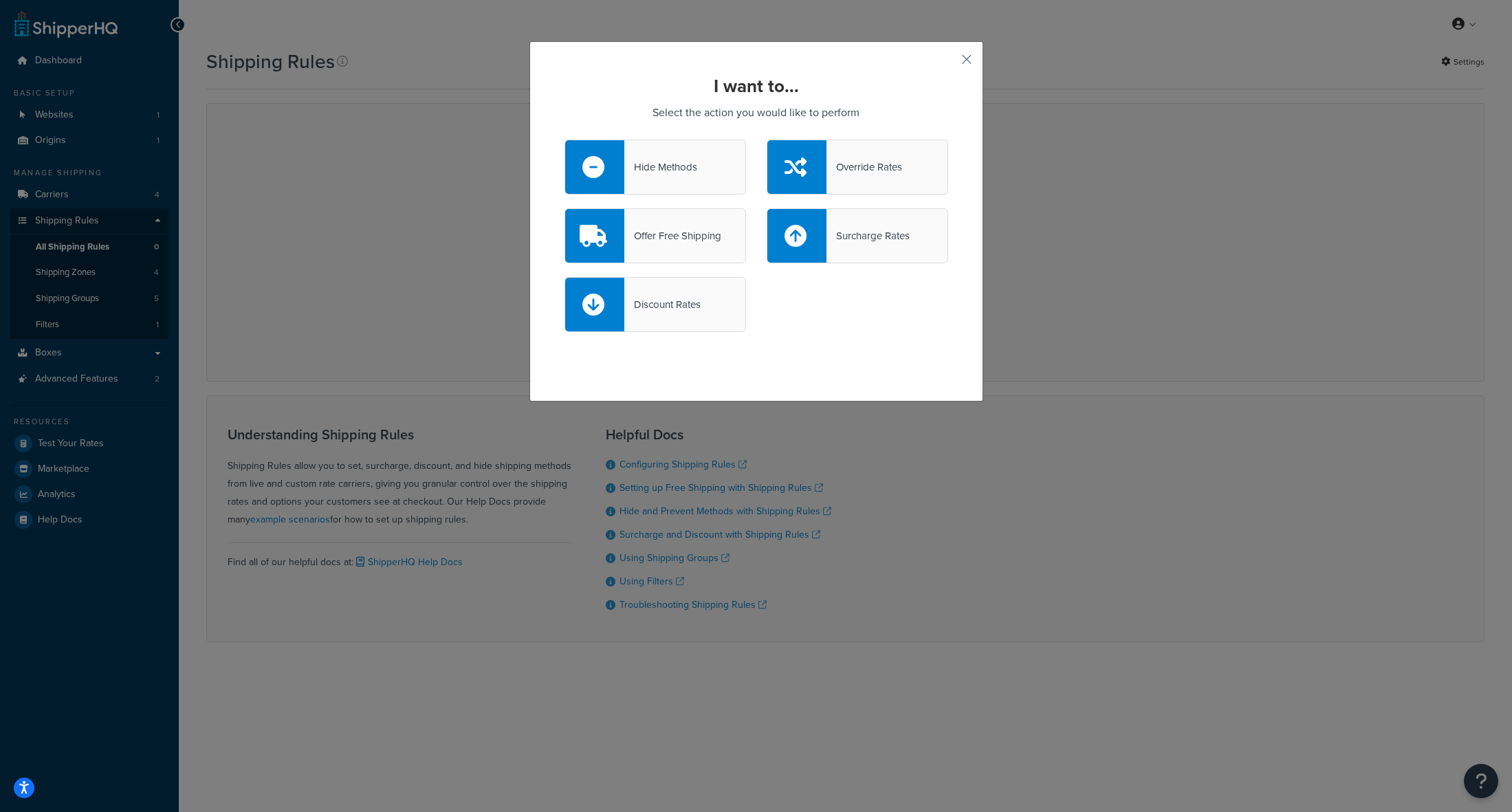
click at [959, 57] on div "I want to... Select the action you would like to perform Hide Methods Override …" at bounding box center [756, 221] width 454 height 360
click at [948, 63] on button "button" at bounding box center [946, 64] width 3 height 3
